Goal: Book appointment/travel/reservation

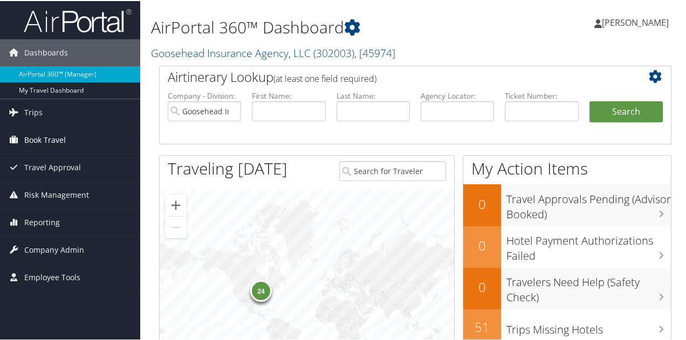
click at [31, 140] on span "Book Travel" at bounding box center [45, 139] width 42 height 27
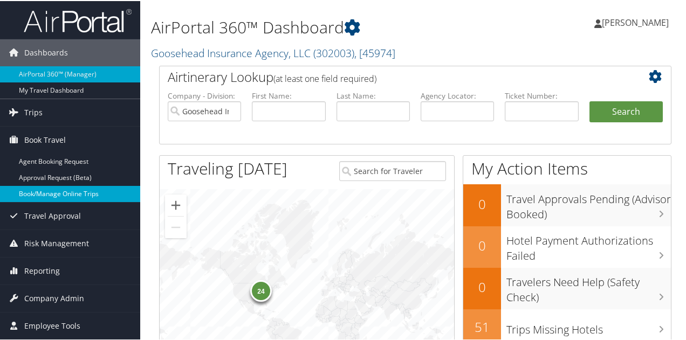
click at [44, 191] on link "Book/Manage Online Trips" at bounding box center [70, 193] width 140 height 16
